Goal: Complete application form

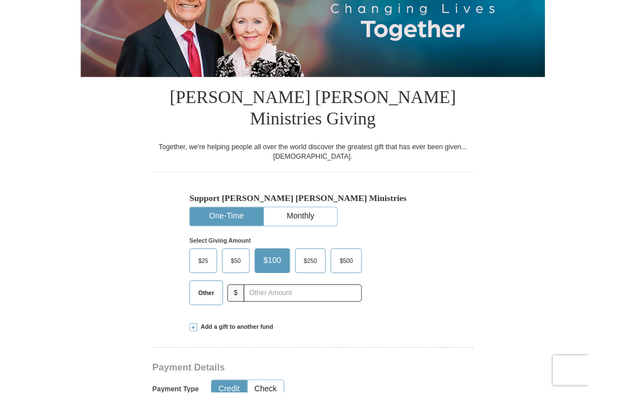
scroll to position [155, 0]
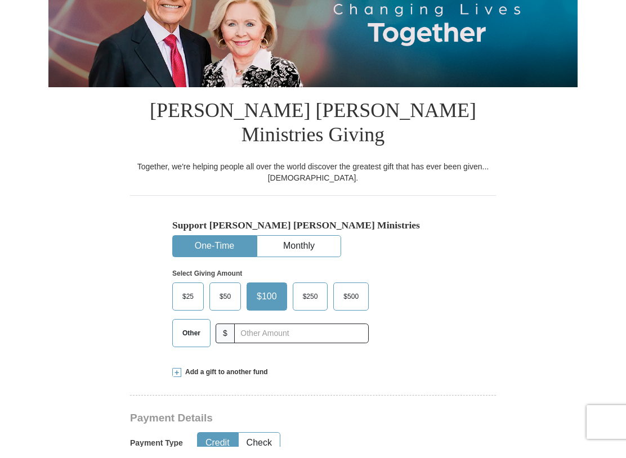
click at [194, 336] on span "Other" at bounding box center [191, 344] width 29 height 17
click at [0, 0] on input "Other" at bounding box center [0, 0] width 0 height 0
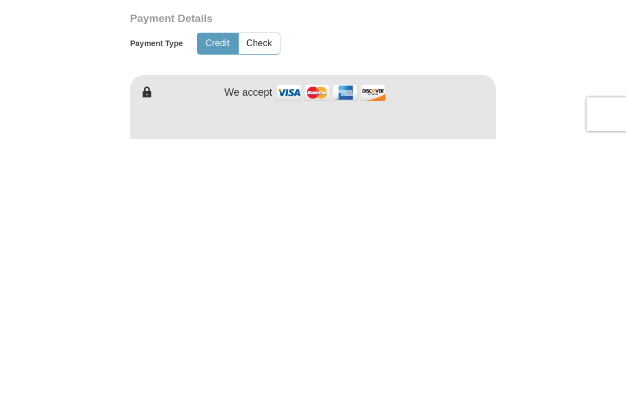
scroll to position [303, 0]
type input "20.00"
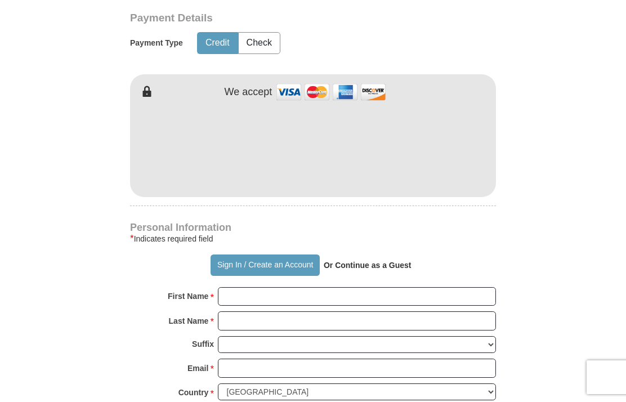
scroll to position [566, 0]
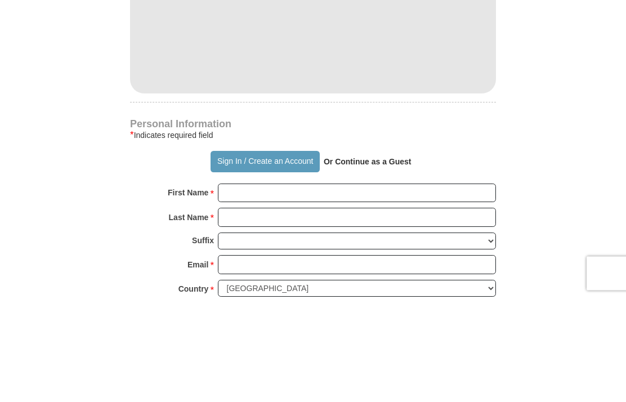
click at [556, 35] on form "Already have an account? Sign in for faster giving. Don't have an account? Crea…" at bounding box center [312, 171] width 529 height 1384
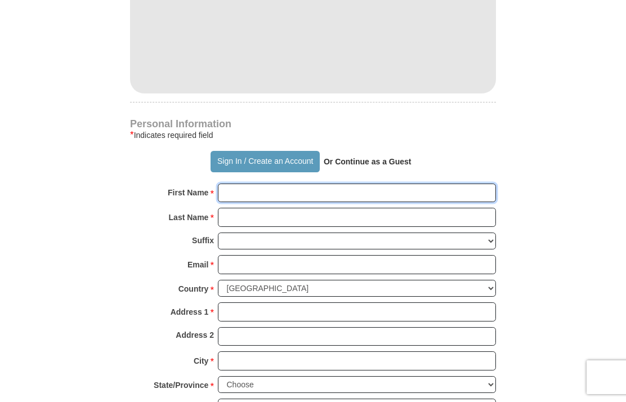
click at [334, 183] on input "First Name *" at bounding box center [357, 192] width 278 height 19
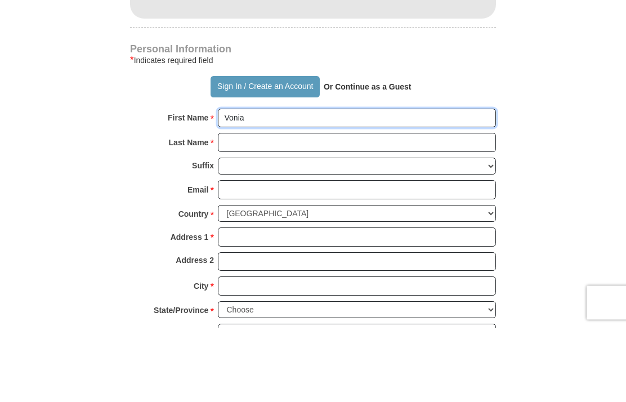
type input "Vonia"
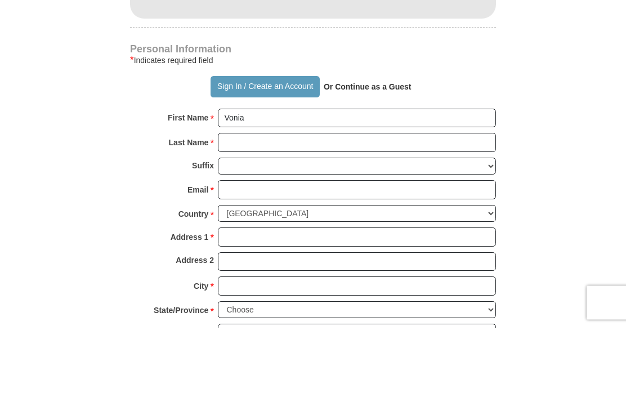
click at [314, 208] on input "Last Name *" at bounding box center [357, 217] width 278 height 19
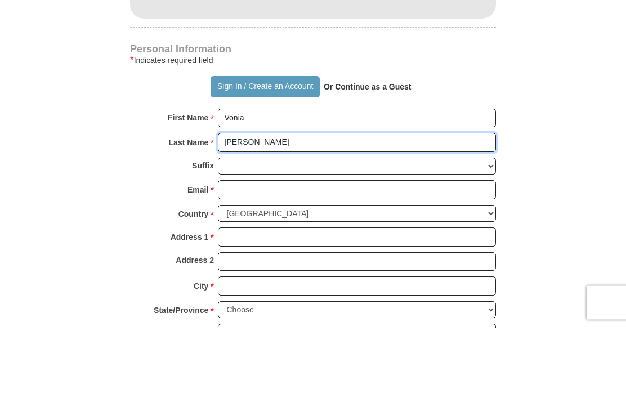
type input "[PERSON_NAME]"
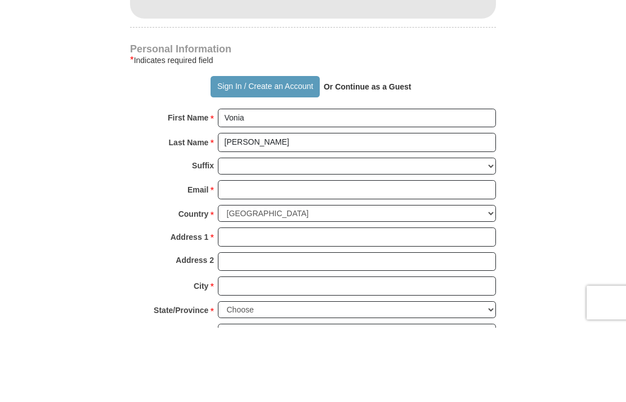
click at [246, 255] on input "Email *" at bounding box center [357, 264] width 278 height 19
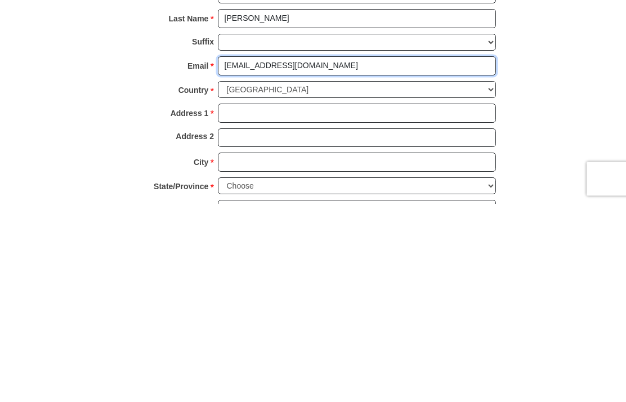
type input "[EMAIL_ADDRESS][DOMAIN_NAME]"
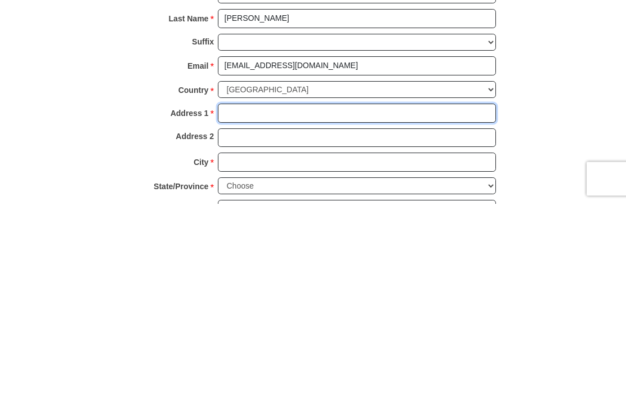
click at [254, 302] on input "Address 1 *" at bounding box center [357, 311] width 278 height 19
type input "[STREET_ADDRESS]"
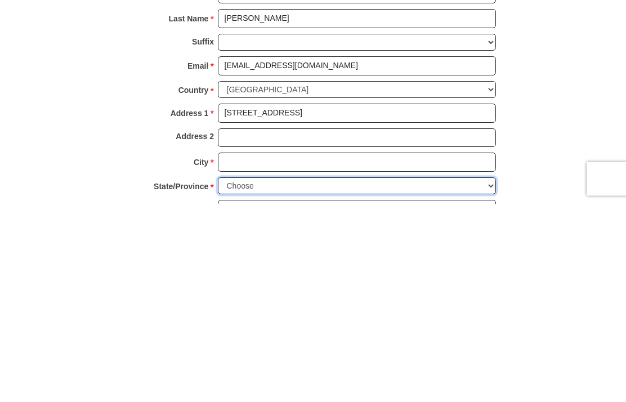
click at [449, 376] on select "Choose [US_STATE] [US_STATE] [US_STATE] [US_STATE] [US_STATE] Armed Forces Amer…" at bounding box center [357, 384] width 278 height 17
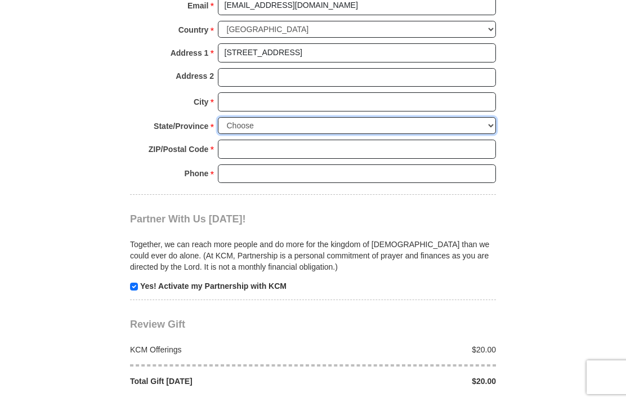
select select "MO"
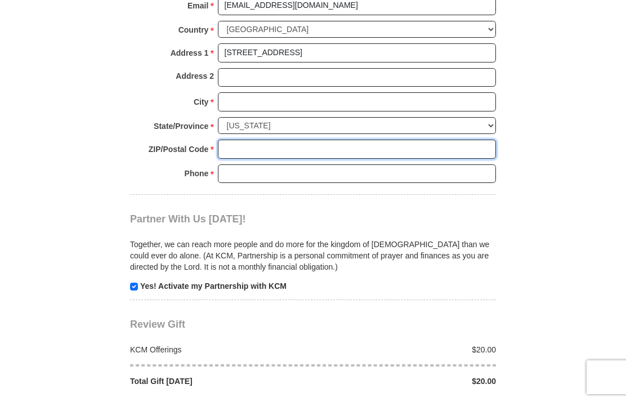
click at [286, 140] on input "ZIP/Postal Code *" at bounding box center [357, 149] width 278 height 19
type input "64134"
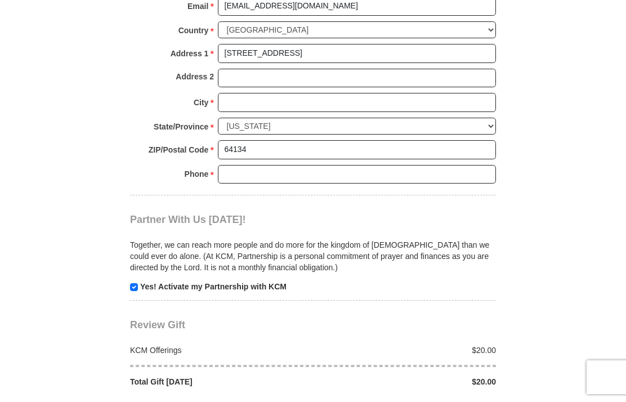
click at [267, 165] on input "Phone * *" at bounding box center [357, 174] width 278 height 19
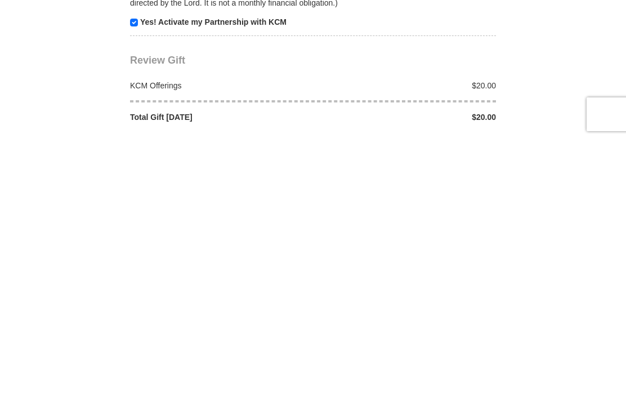
scroll to position [930, 0]
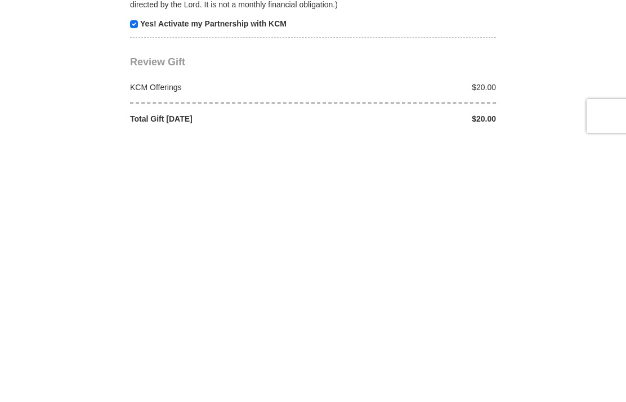
type input "9137082007"
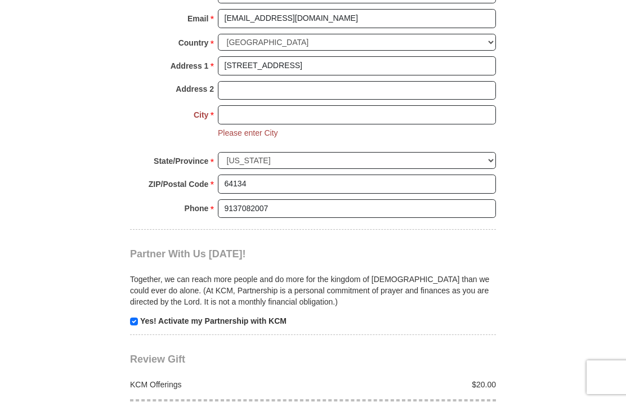
scroll to position [913, 0]
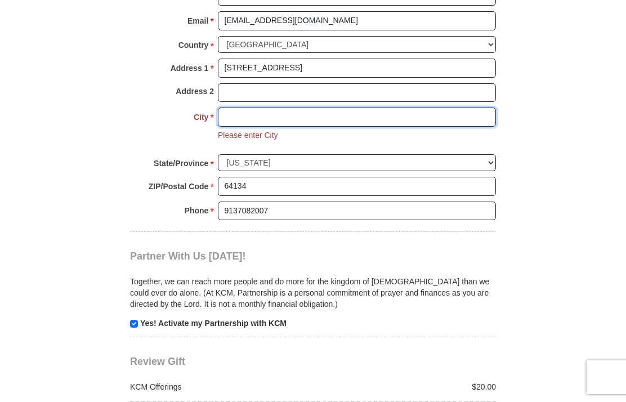
click at [239, 107] on input "City *" at bounding box center [357, 116] width 278 height 19
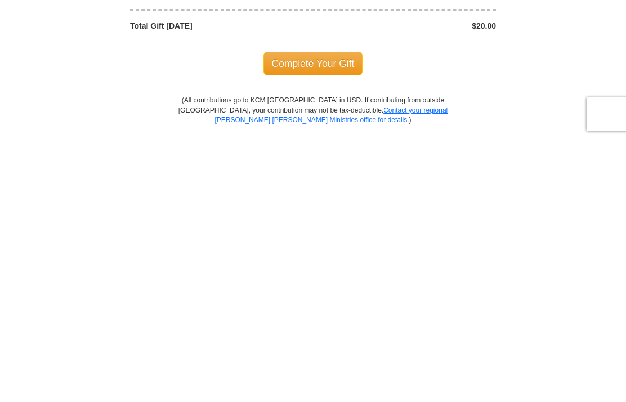
scroll to position [1044, 0]
type input "[US_STATE][GEOGRAPHIC_DATA]"
click at [328, 313] on span "Complete Your Gift" at bounding box center [313, 325] width 100 height 24
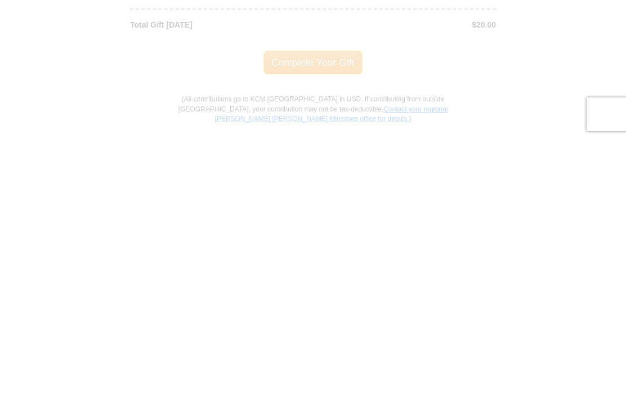
scroll to position [1307, 0]
